Goal: Information Seeking & Learning: Learn about a topic

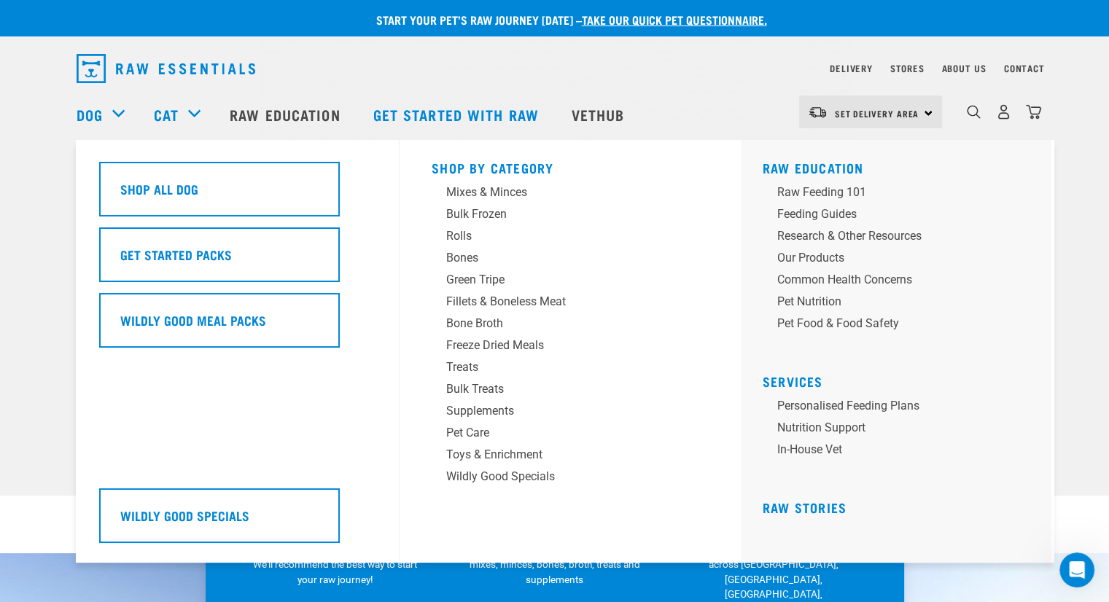
click at [155, 171] on div "Shop All Dog" at bounding box center [219, 189] width 241 height 55
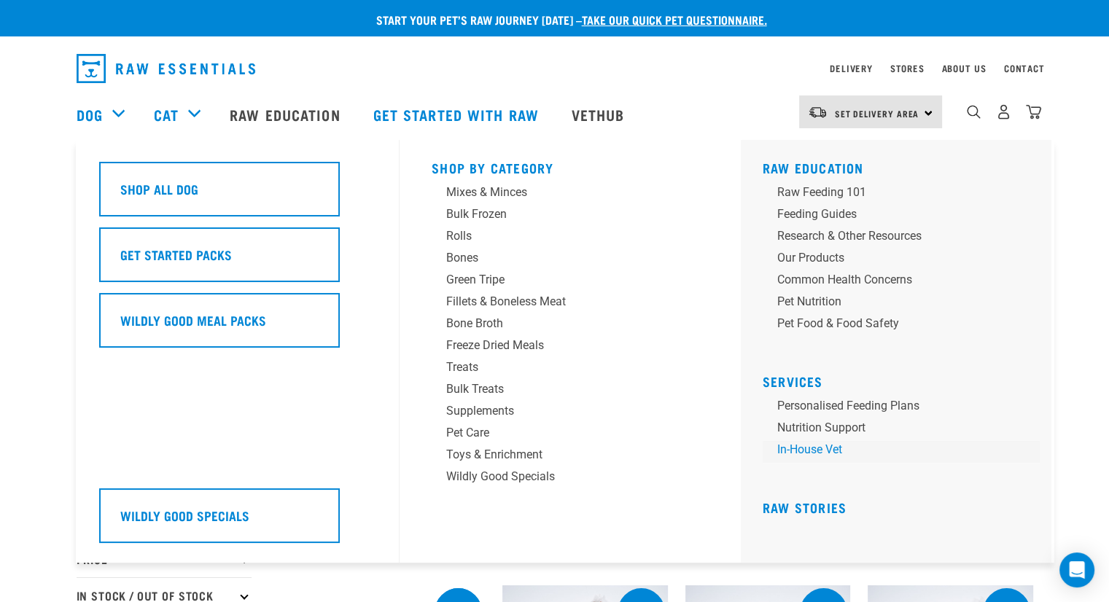
click at [792, 455] on link "In-house vet" at bounding box center [901, 452] width 277 height 22
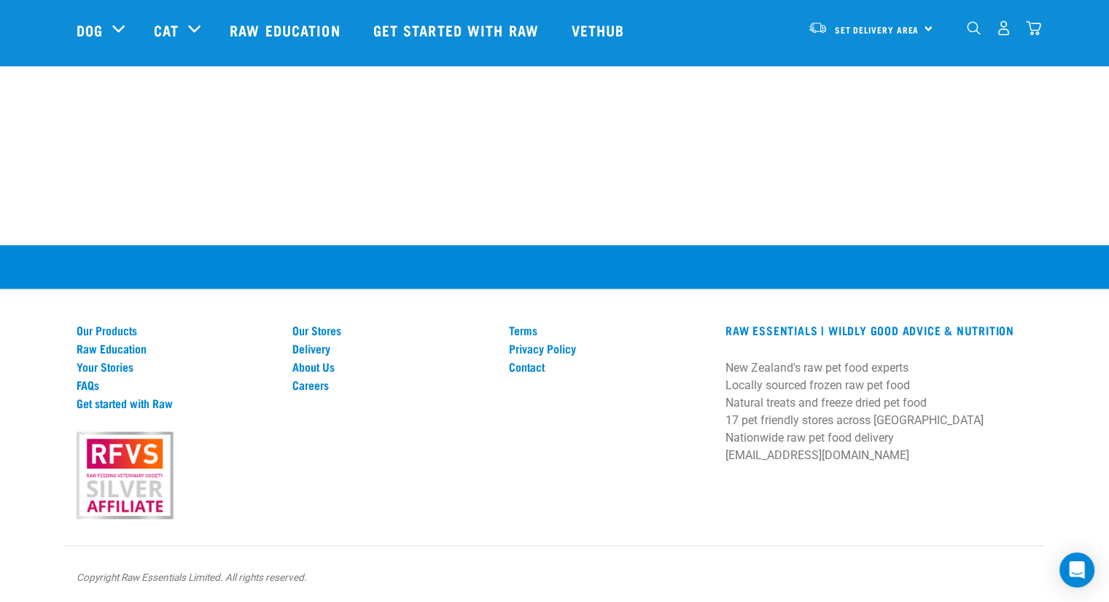
scroll to position [2194, 0]
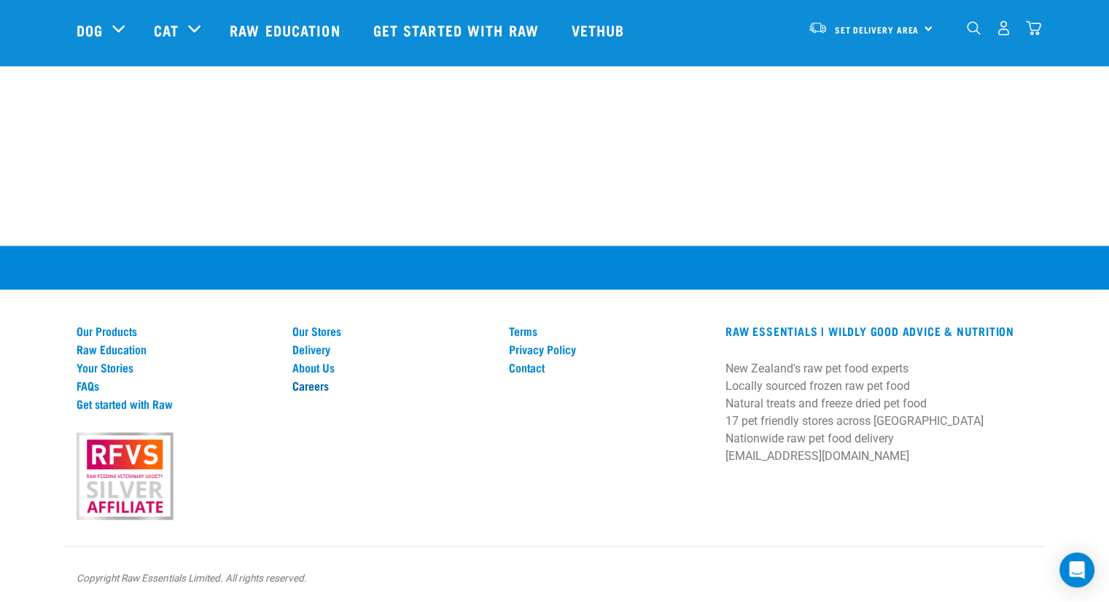
click at [306, 386] on link "Careers" at bounding box center [391, 385] width 199 height 13
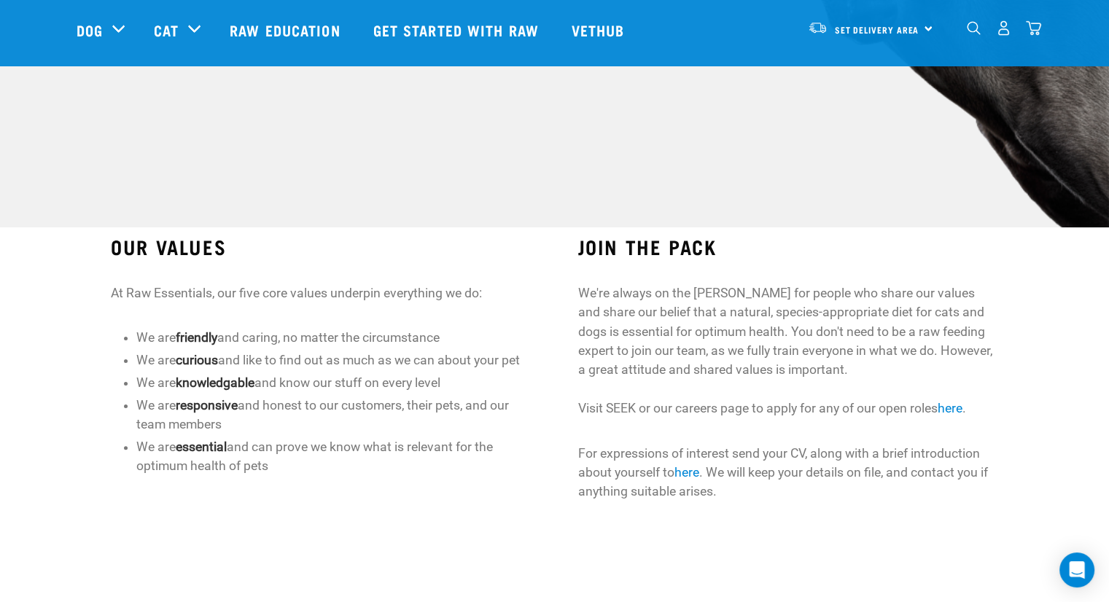
scroll to position [268, 0]
click at [952, 409] on link "here" at bounding box center [949, 408] width 25 height 15
